Goal: Find specific page/section: Find specific page/section

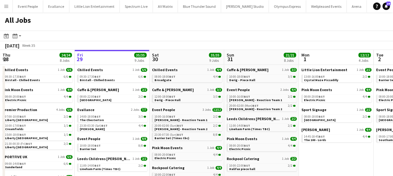
click at [7, 5] on app-icon "Menu" at bounding box center [6, 6] width 5 height 5
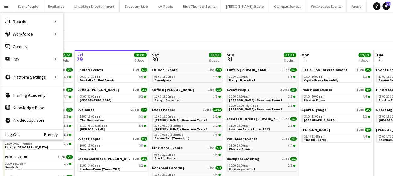
click at [7, 5] on app-icon "Menu" at bounding box center [6, 6] width 5 height 5
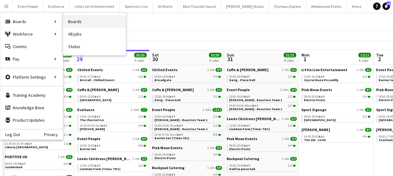
click at [76, 18] on link "Boards" at bounding box center [94, 21] width 62 height 12
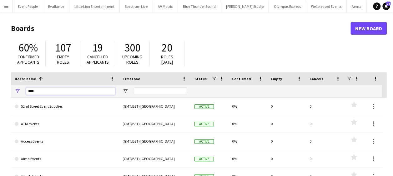
drag, startPoint x: 51, startPoint y: 91, endPoint x: -1, endPoint y: 96, distance: 52.2
click at [0, 96] on html "Menu Boards Boards Boards All jobs Status Workforce Workforce My Workforce Recr…" at bounding box center [196, 119] width 393 height 238
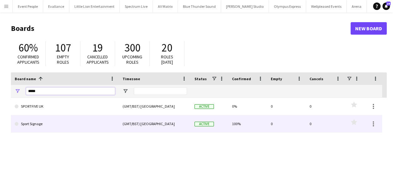
type input "*****"
click at [39, 120] on link "Sport Signage" at bounding box center [65, 123] width 100 height 17
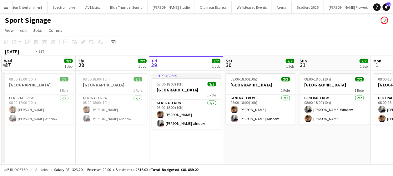
scroll to position [0, 148]
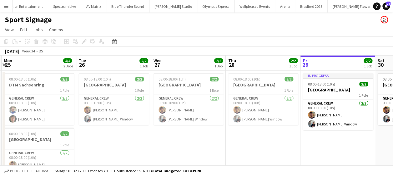
drag, startPoint x: 64, startPoint y: 149, endPoint x: 289, endPoint y: 145, distance: 225.6
click at [289, 145] on app-calendar-viewport "Sat 23 4/4 2 Jobs Sun 24 4/4 2 Jobs Mon 25 4/4 2 Jobs Tue 26 2/2 1 Job Wed 27 2…" at bounding box center [196, 125] width 393 height 138
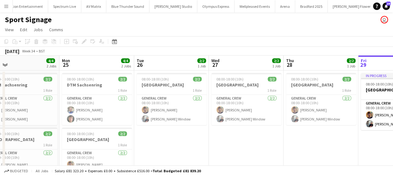
scroll to position [0, 152]
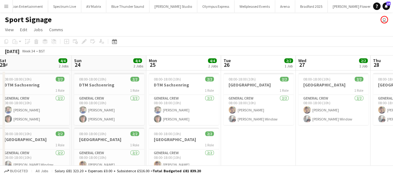
drag, startPoint x: 178, startPoint y: 138, endPoint x: 323, endPoint y: 123, distance: 145.4
click at [323, 123] on app-calendar-viewport "Thu 21 4/4 2 Jobs Fri 22 4/4 2 Jobs Sat 23 4/4 2 Jobs Sun 24 4/4 2 Jobs Mon 25 …" at bounding box center [196, 125] width 393 height 138
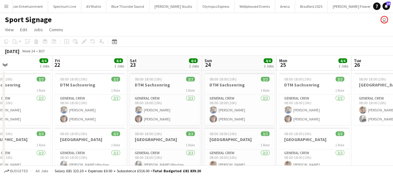
scroll to position [0, 127]
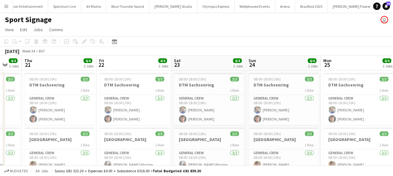
drag, startPoint x: 209, startPoint y: 155, endPoint x: 383, endPoint y: 128, distance: 176.4
click at [383, 128] on app-calendar-viewport "Tue 19 Wed 20 4/4 2 Jobs Thu 21 4/4 2 Jobs Fri 22 4/4 2 Jobs Sat 23 4/4 2 Jobs …" at bounding box center [196, 125] width 393 height 138
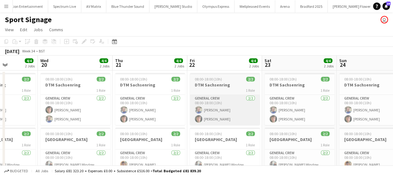
scroll to position [0, 125]
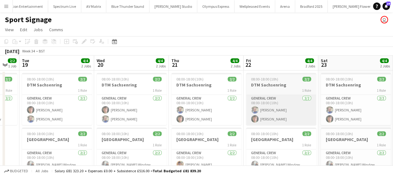
drag, startPoint x: 144, startPoint y: 99, endPoint x: 296, endPoint y: 110, distance: 152.2
click at [296, 110] on app-calendar-viewport "Sun 17 Mon 18 2/2 1 Job Tue 19 4/4 2 Jobs Wed 20 4/4 2 Jobs Thu 21 4/4 2 Jobs F…" at bounding box center [196, 125] width 393 height 138
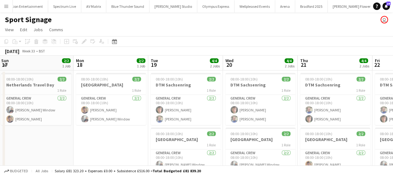
scroll to position [0, 191]
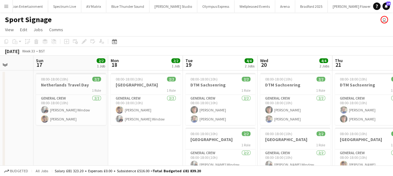
drag, startPoint x: 83, startPoint y: 117, endPoint x: 242, endPoint y: 110, distance: 158.6
click at [242, 110] on app-calendar-viewport "Thu 14 Fri 15 Sat 16 Sun 17 2/2 1 Job Mon 18 2/2 1 Job Tue 19 4/4 2 Jobs Wed 20…" at bounding box center [196, 125] width 393 height 138
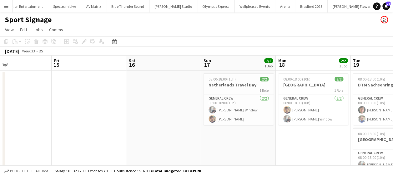
drag, startPoint x: 90, startPoint y: 106, endPoint x: 258, endPoint y: 107, distance: 167.8
click at [258, 107] on app-calendar-viewport "Tue 12 Wed 13 Thu 14 Fri 15 Sat 16 Sun 17 2/2 1 Job Mon 18 2/2 1 Job Tue 19 4/4…" at bounding box center [196, 125] width 393 height 138
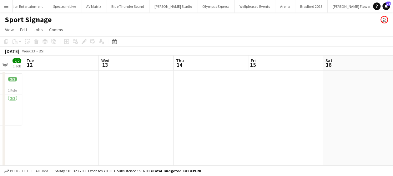
drag, startPoint x: 94, startPoint y: 110, endPoint x: 291, endPoint y: 115, distance: 197.2
click at [291, 115] on app-calendar-viewport "Sun 10 2/2 1 Job Mon 11 2/2 1 Job Tue 12 Wed 13 Thu 14 Fri 15 Sat 16 Sun 17 2/2…" at bounding box center [196, 125] width 393 height 138
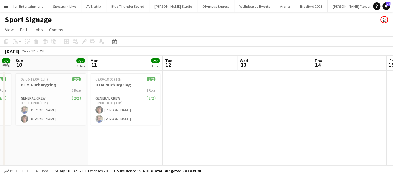
scroll to position [0, 193]
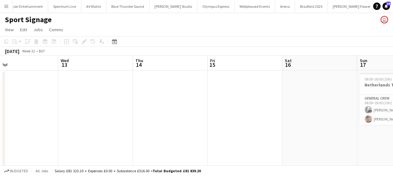
drag, startPoint x: 62, startPoint y: 108, endPoint x: 19, endPoint y: 131, distance: 49.2
click at [19, 131] on app-calendar-viewport "Sat 9 2/2 1 Job Sun 10 2/2 1 Job Mon 11 2/2 1 Job Tue 12 Wed 13 Thu 14 Fri 15 S…" at bounding box center [196, 125] width 393 height 138
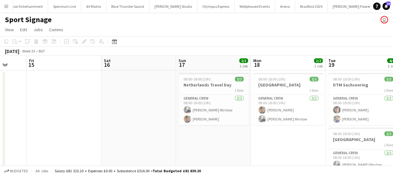
drag, startPoint x: 250, startPoint y: 122, endPoint x: 72, endPoint y: 124, distance: 178.4
click at [72, 124] on app-calendar-viewport "Mon 11 2/2 1 Job Tue 12 Wed 13 Thu 14 Fri 15 Sat 16 Sun 17 2/2 1 Job Mon 18 2/2…" at bounding box center [196, 125] width 393 height 138
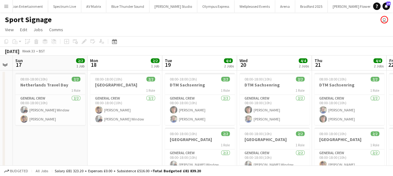
drag, startPoint x: 247, startPoint y: 130, endPoint x: 81, endPoint y: 127, distance: 166.3
click at [81, 127] on app-calendar-viewport "Wed 13 Thu 14 Fri 15 Sat 16 Sun 17 2/2 1 Job Mon 18 2/2 1 Job Tue 19 4/4 2 Jobs…" at bounding box center [196, 125] width 393 height 138
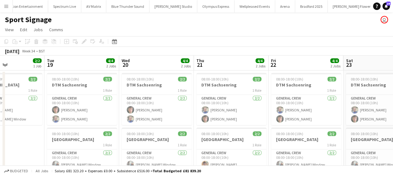
drag, startPoint x: 258, startPoint y: 122, endPoint x: 144, endPoint y: 116, distance: 114.9
click at [144, 116] on app-calendar-viewport "Fri 15 Sat 16 Sun 17 2/2 1 Job Mon 18 2/2 1 Job Tue 19 4/4 2 Jobs Wed 20 4/4 2 …" at bounding box center [196, 125] width 393 height 138
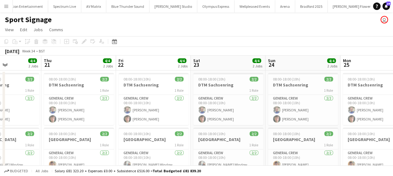
drag, startPoint x: 201, startPoint y: 105, endPoint x: 130, endPoint y: 107, distance: 70.7
click at [130, 107] on app-calendar-viewport "Sun 17 2/2 1 Job Mon 18 2/2 1 Job Tue 19 4/4 2 Jobs Wed 20 4/4 2 Jobs Thu 21 4/…" at bounding box center [196, 125] width 393 height 138
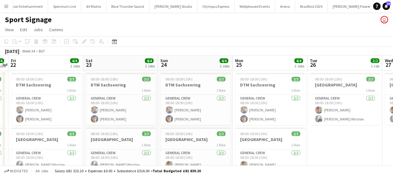
drag, startPoint x: 302, startPoint y: 99, endPoint x: 195, endPoint y: 97, distance: 107.8
click at [195, 97] on app-calendar-viewport "Tue 19 4/4 2 Jobs Wed 20 4/4 2 Jobs Thu 21 4/4 2 Jobs Fri 22 4/4 2 Jobs Sat 23 …" at bounding box center [196, 125] width 393 height 138
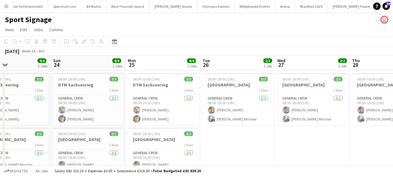
drag, startPoint x: 252, startPoint y: 96, endPoint x: 157, endPoint y: 98, distance: 95.0
click at [157, 98] on app-calendar-viewport "Thu 21 4/4 2 Jobs Fri 22 4/4 2 Jobs Sat 23 4/4 2 Jobs Sun 24 4/4 2 Jobs Mon 25 …" at bounding box center [196, 125] width 393 height 138
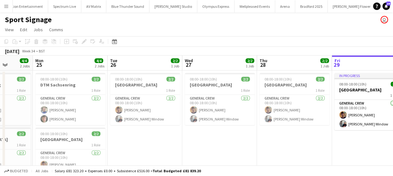
scroll to position [0, 266]
drag, startPoint x: 259, startPoint y: 102, endPoint x: 168, endPoint y: 127, distance: 94.6
click at [168, 127] on app-calendar-viewport "Thu 21 4/4 2 Jobs Fri 22 4/4 2 Jobs Sat 23 4/4 2 Jobs Sun 24 4/4 2 Jobs Mon 25 …" at bounding box center [196, 125] width 393 height 138
